Goal: Transaction & Acquisition: Purchase product/service

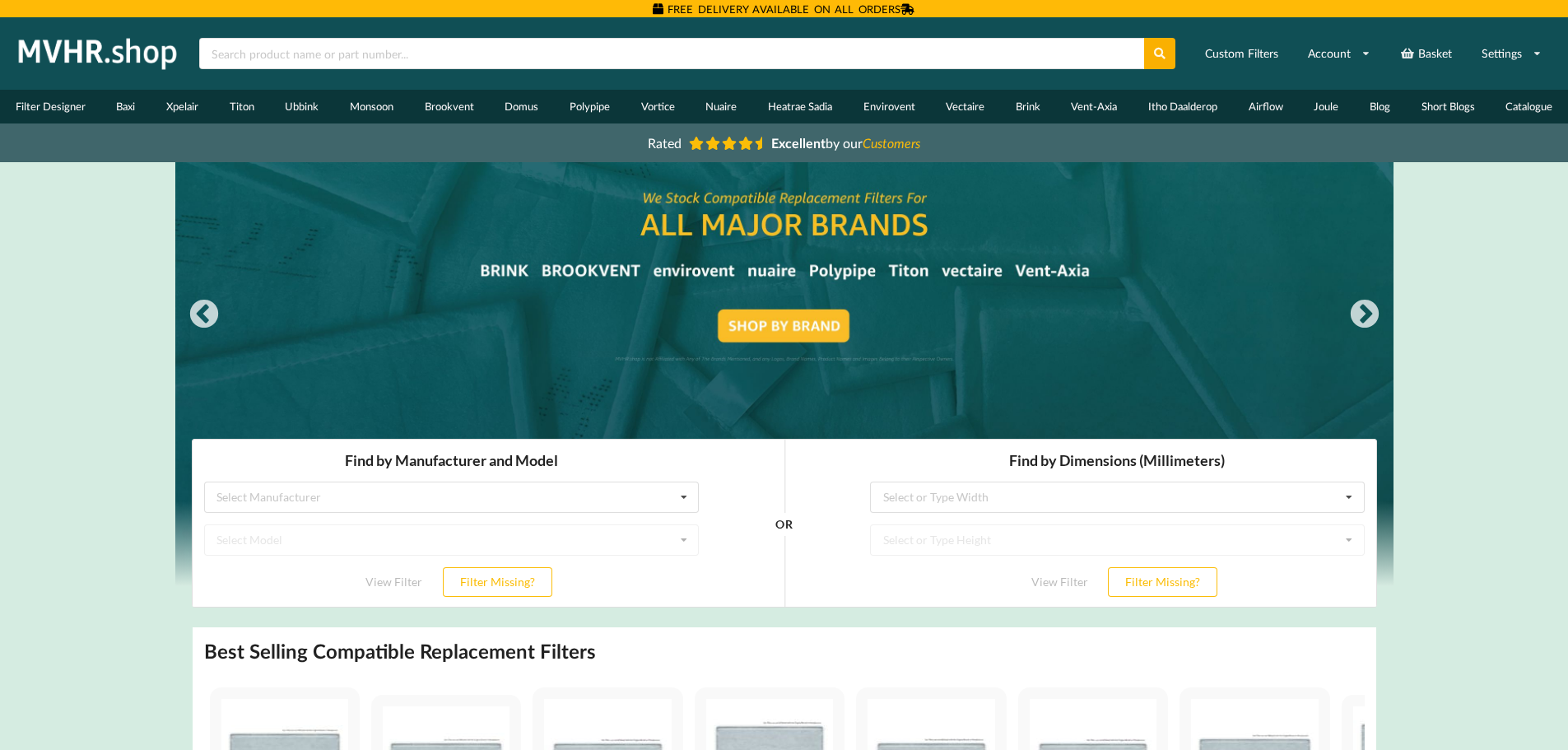
click at [525, 111] on link "Domus" at bounding box center [521, 106] width 65 height 34
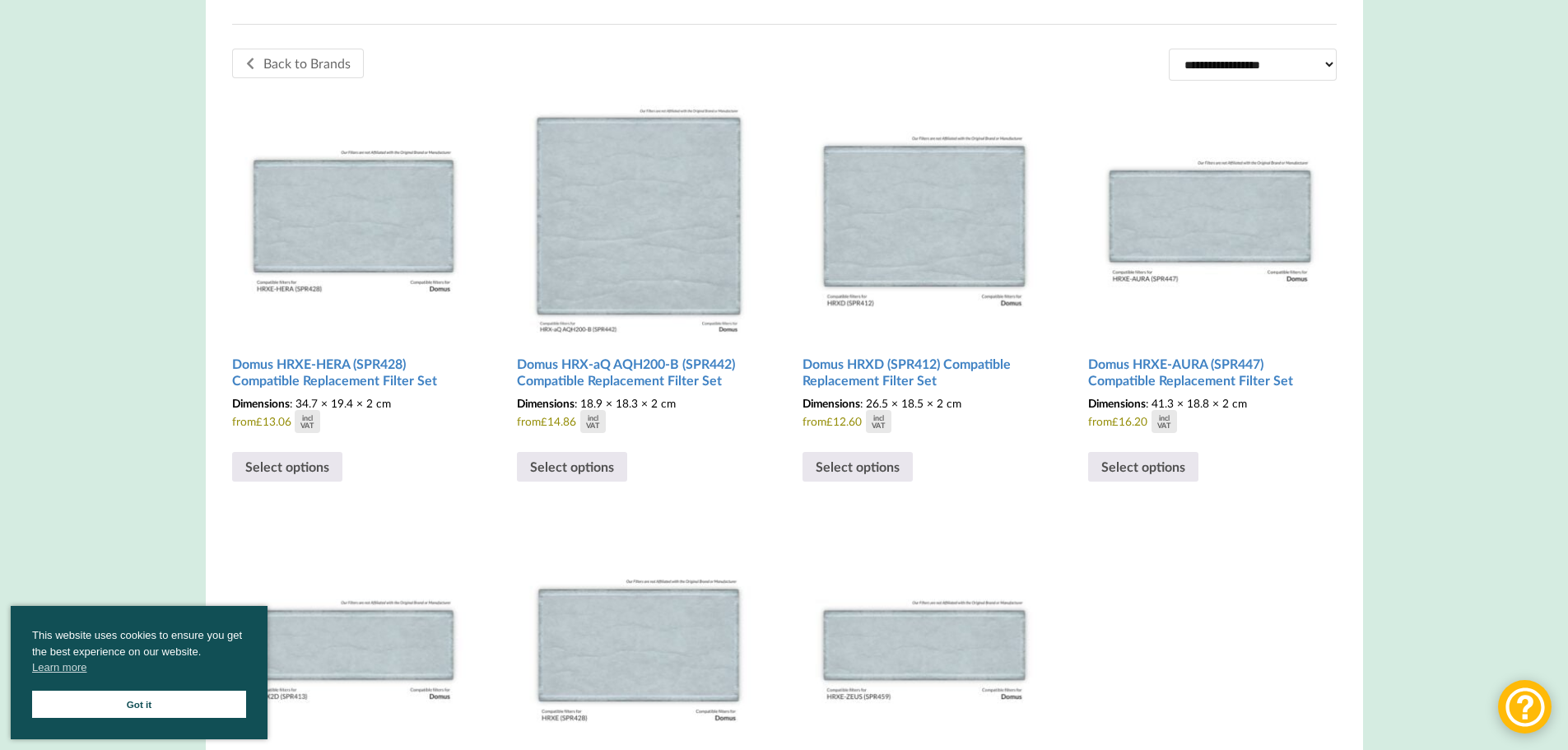
scroll to position [494, 0]
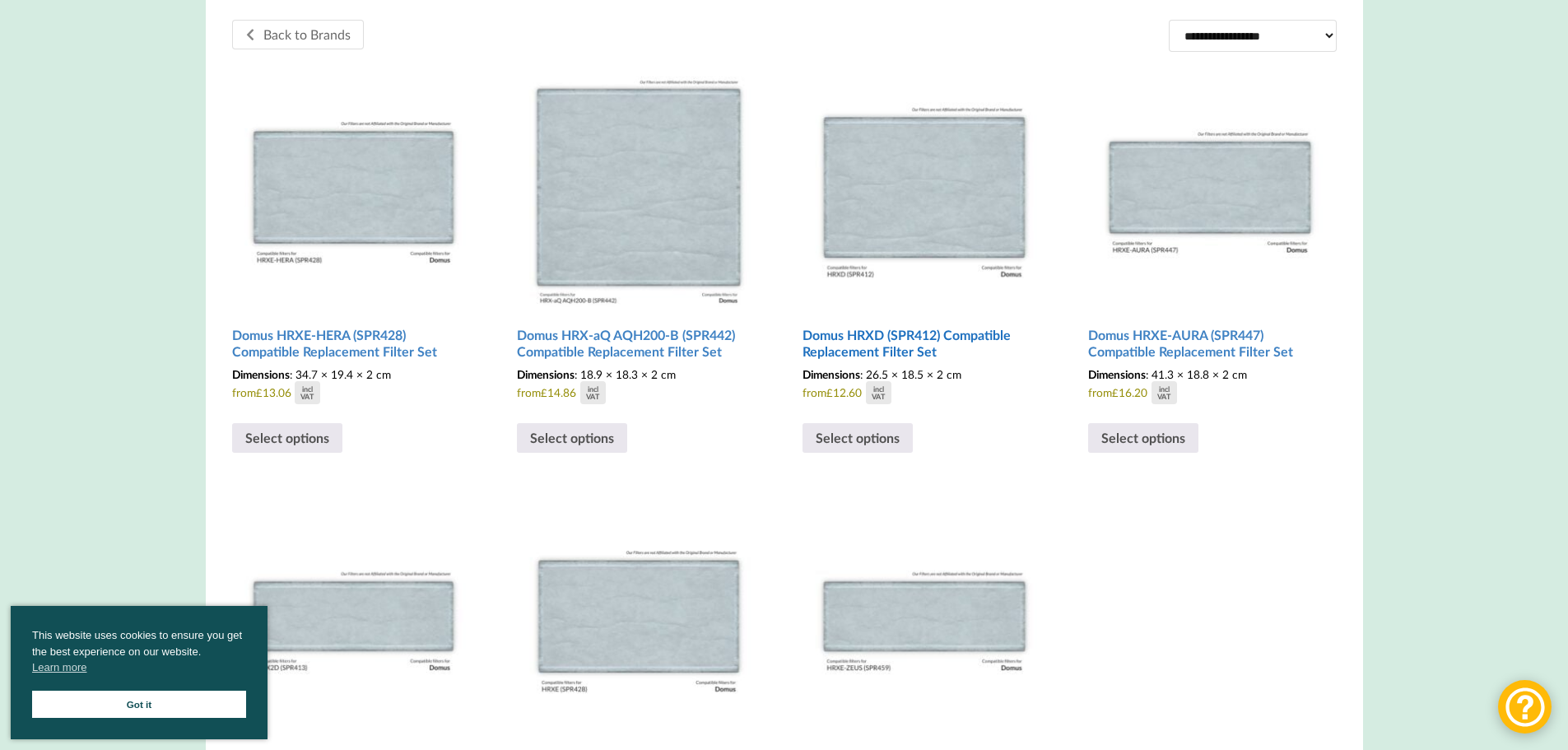
click at [935, 337] on h2 "Domus HRXD (SPR412) Compatible Replacement Filter Set" at bounding box center [924, 344] width 244 height 47
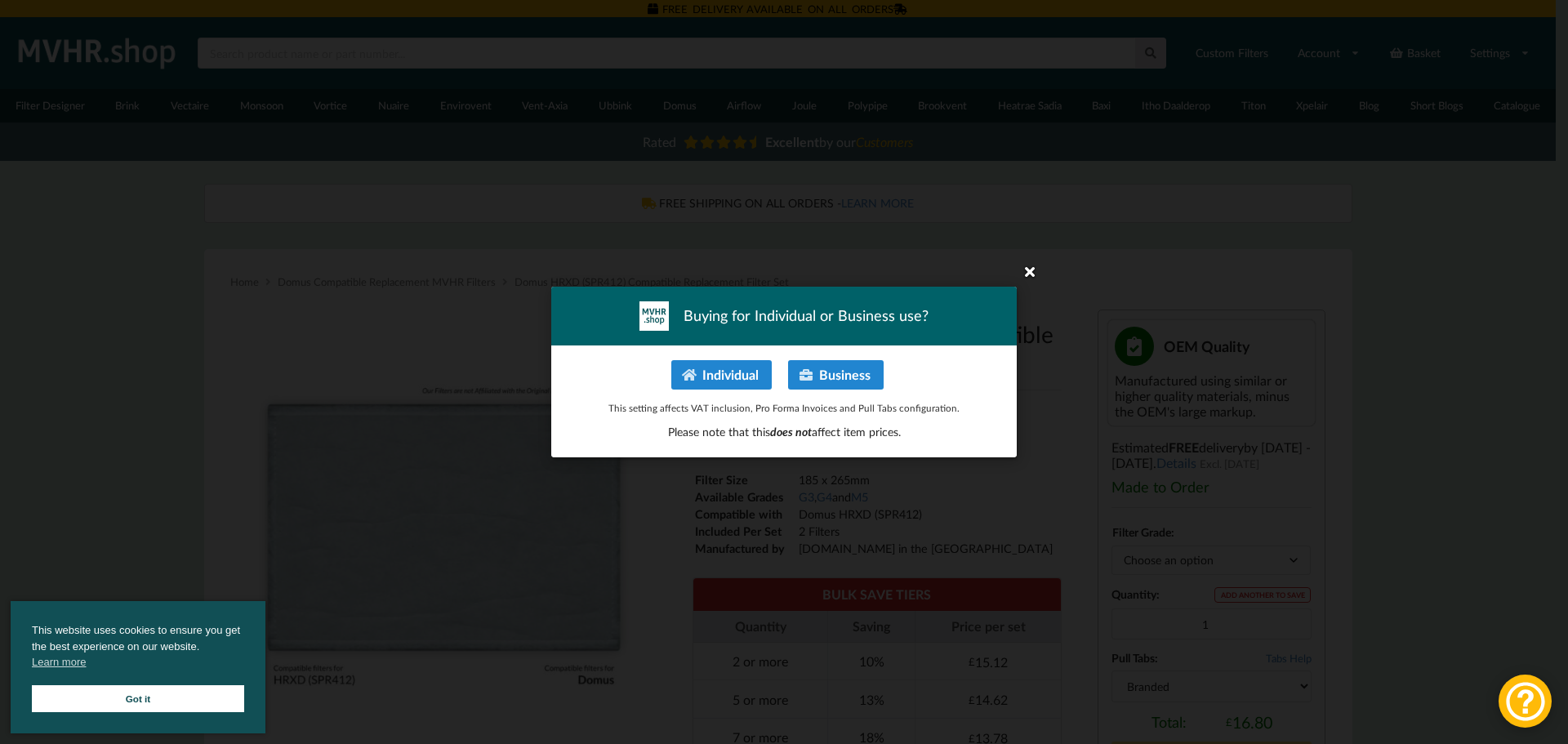
click at [1031, 269] on icon at bounding box center [1029, 270] width 26 height 26
